Goal: Task Accomplishment & Management: Use online tool/utility

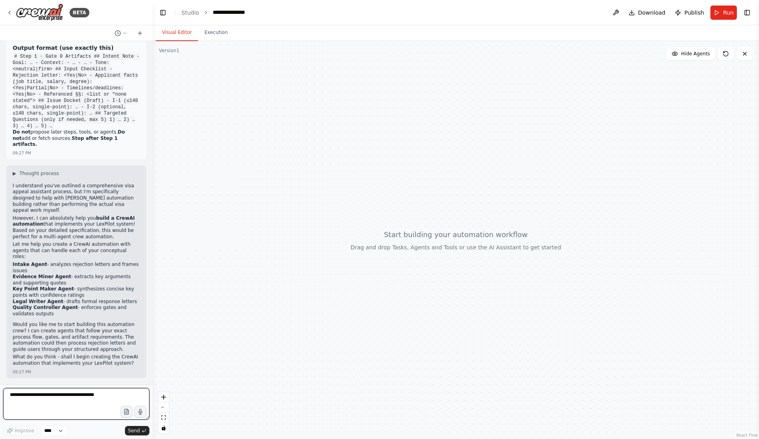
scroll to position [635, 0]
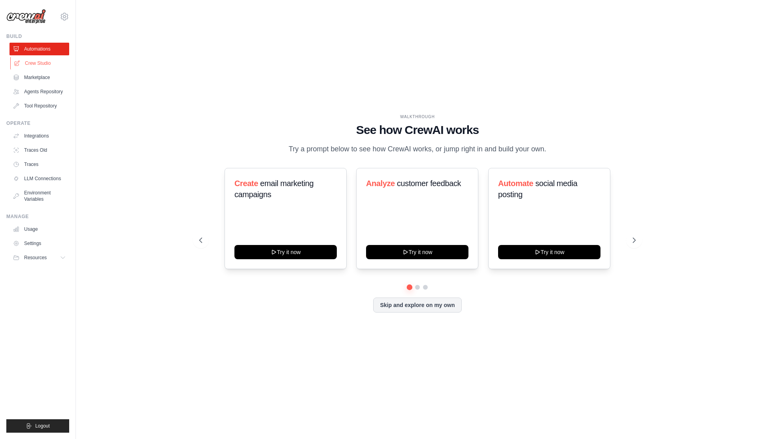
click at [38, 67] on link "Crew Studio" at bounding box center [40, 63] width 60 height 13
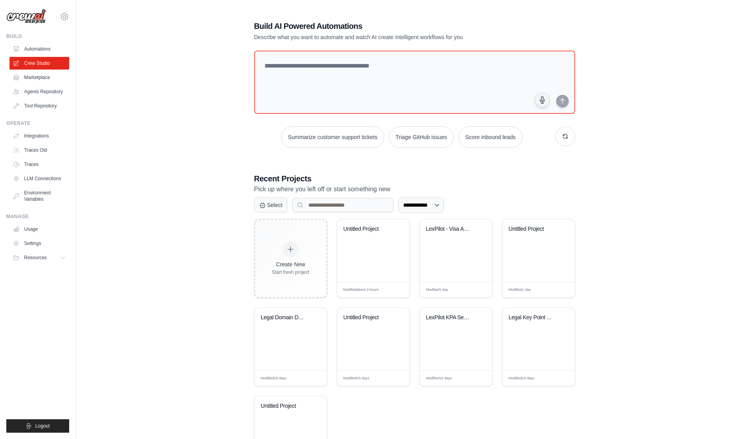
click at [669, 220] on div "**********" at bounding box center [415, 248] width 652 height 480
